Goal: Task Accomplishment & Management: Manage account settings

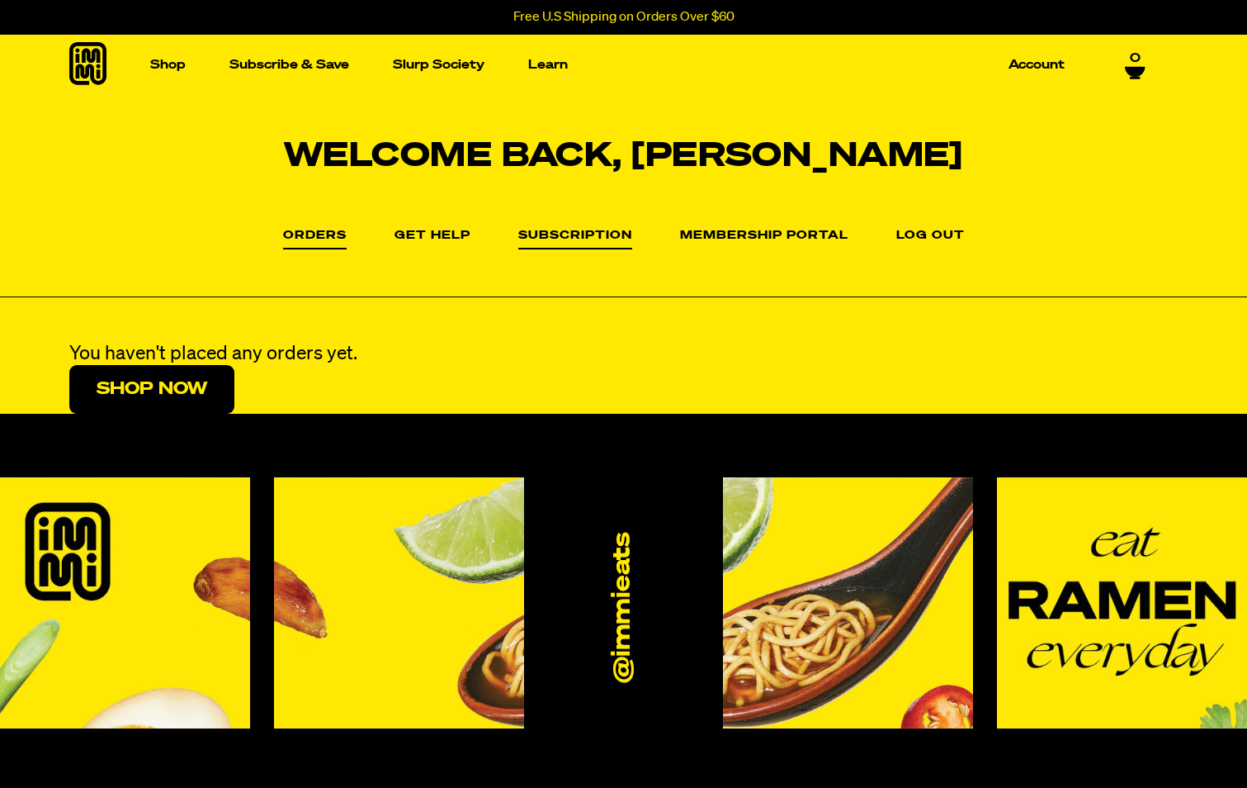
click at [569, 237] on link "Subscription" at bounding box center [575, 239] width 114 height 20
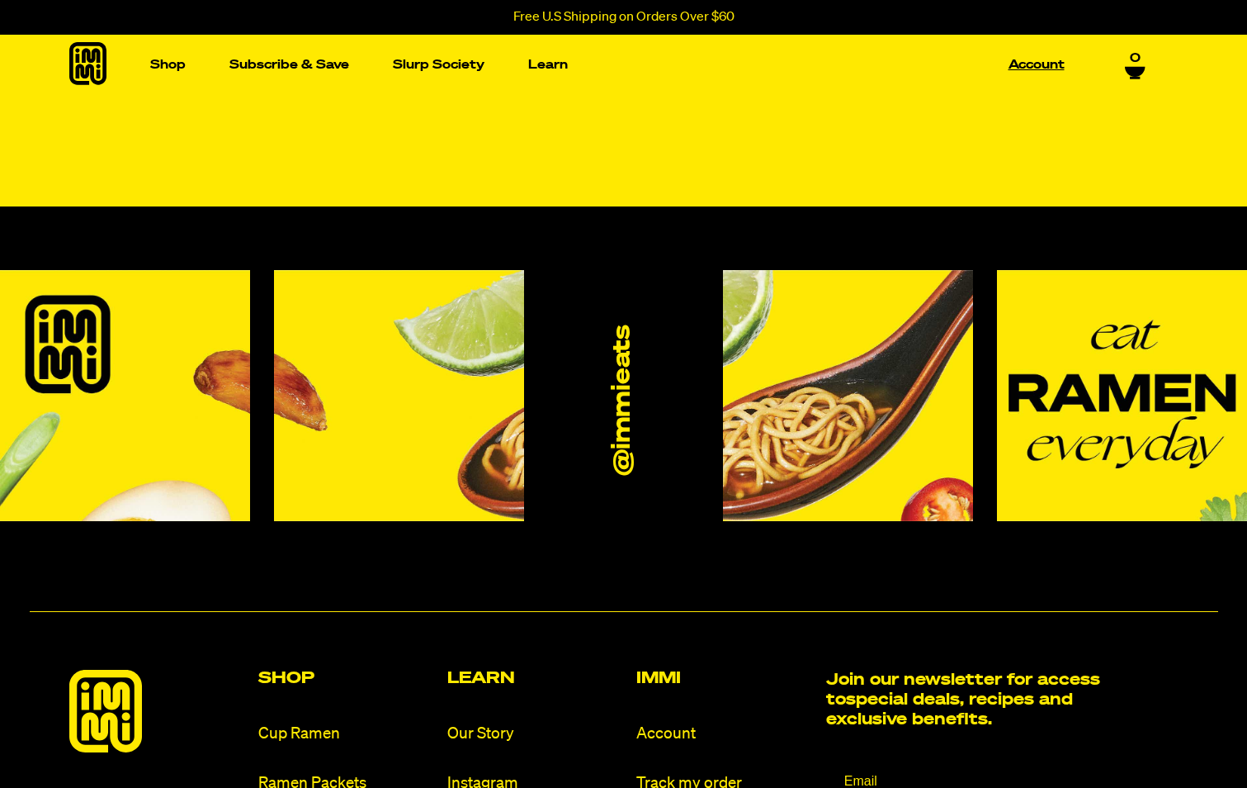
click at [1035, 61] on link "Account" at bounding box center [1036, 65] width 69 height 26
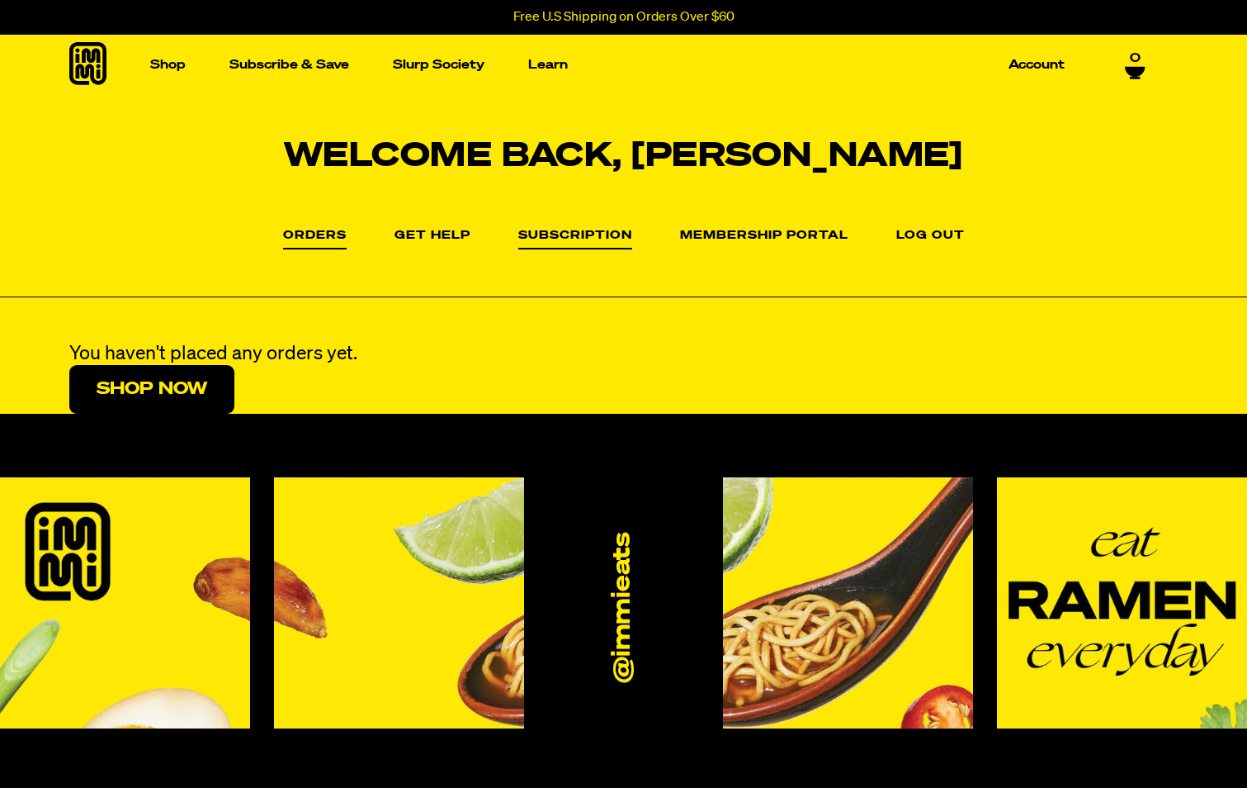
click at [594, 233] on link "Subscription" at bounding box center [575, 239] width 114 height 20
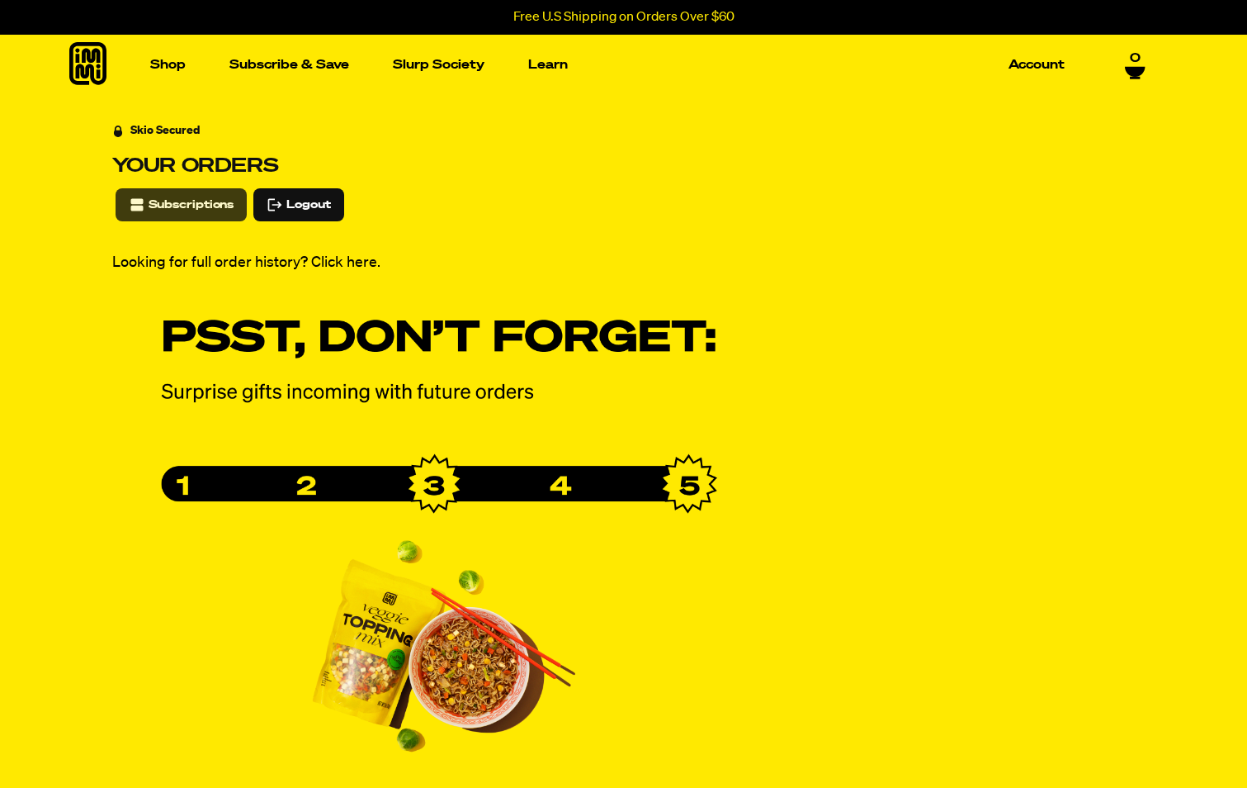
click at [191, 204] on span "Subscriptions" at bounding box center [192, 205] width 86 height 18
